Goal: Information Seeking & Learning: Learn about a topic

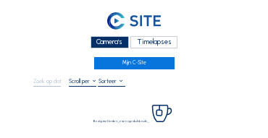
drag, startPoint x: 95, startPoint y: 43, endPoint x: 80, endPoint y: 44, distance: 15.2
click at [95, 43] on div "Camera's" at bounding box center [109, 42] width 38 height 12
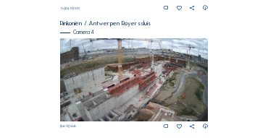
scroll to position [539, 0]
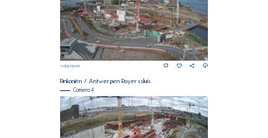
click at [129, 28] on img at bounding box center [134, 19] width 148 height 83
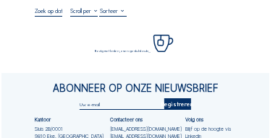
scroll to position [72, 0]
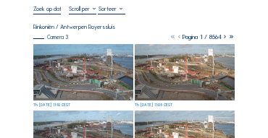
click at [90, 57] on img at bounding box center [83, 72] width 100 height 56
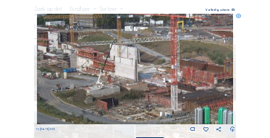
drag, startPoint x: 95, startPoint y: 74, endPoint x: 140, endPoint y: 83, distance: 45.0
click at [140, 83] on img at bounding box center [135, 69] width 197 height 111
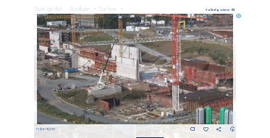
click at [119, 82] on img at bounding box center [135, 69] width 197 height 111
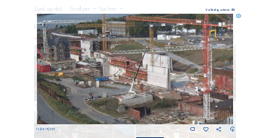
drag, startPoint x: 61, startPoint y: 68, endPoint x: 91, endPoint y: 77, distance: 31.6
click at [91, 77] on img at bounding box center [135, 69] width 197 height 111
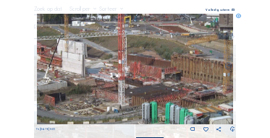
drag, startPoint x: 179, startPoint y: 93, endPoint x: 93, endPoint y: 80, distance: 86.4
click at [93, 80] on img at bounding box center [135, 69] width 197 height 111
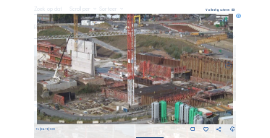
drag, startPoint x: 120, startPoint y: 81, endPoint x: 129, endPoint y: 80, distance: 9.4
click at [129, 80] on img at bounding box center [135, 69] width 197 height 111
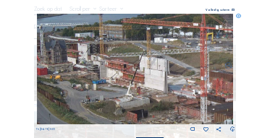
drag, startPoint x: 93, startPoint y: 85, endPoint x: 146, endPoint y: 95, distance: 54.6
click at [146, 95] on img at bounding box center [135, 69] width 197 height 111
